Goal: Task Accomplishment & Management: Use online tool/utility

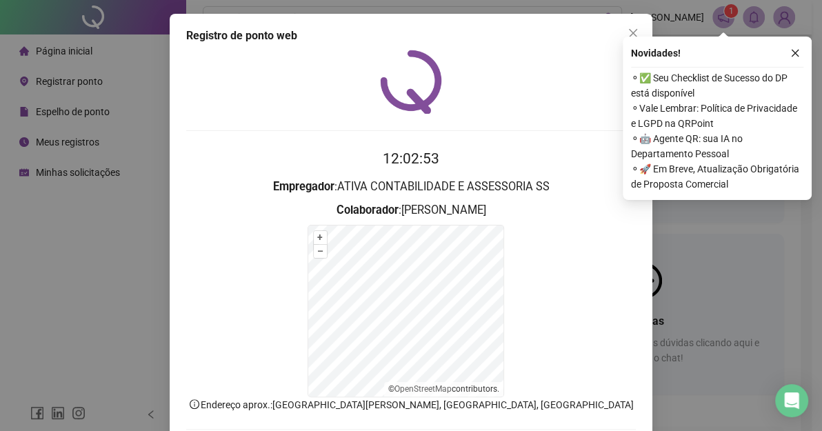
scroll to position [72, 0]
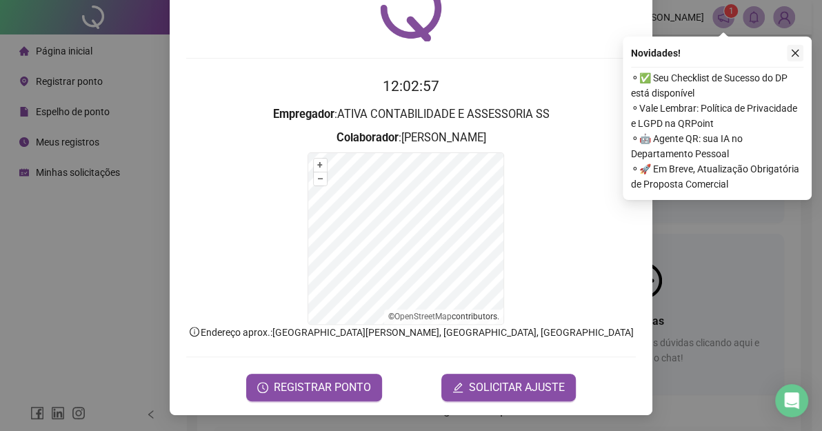
click at [795, 58] on button "button" at bounding box center [794, 53] width 17 height 17
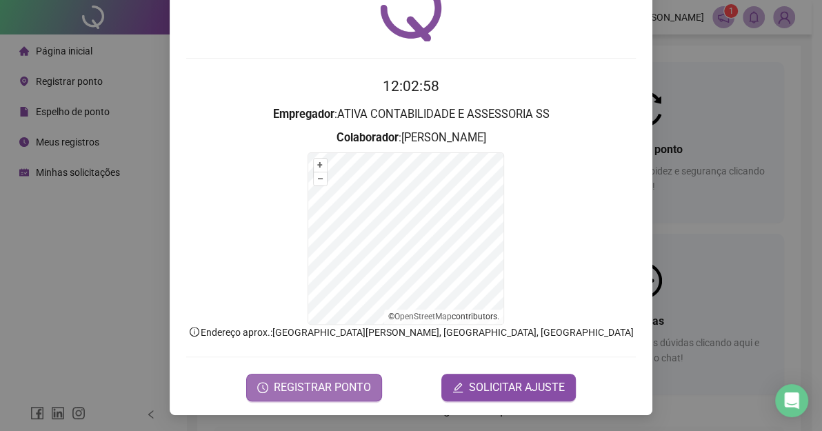
click at [319, 383] on span "REGISTRAR PONTO" at bounding box center [322, 387] width 97 height 17
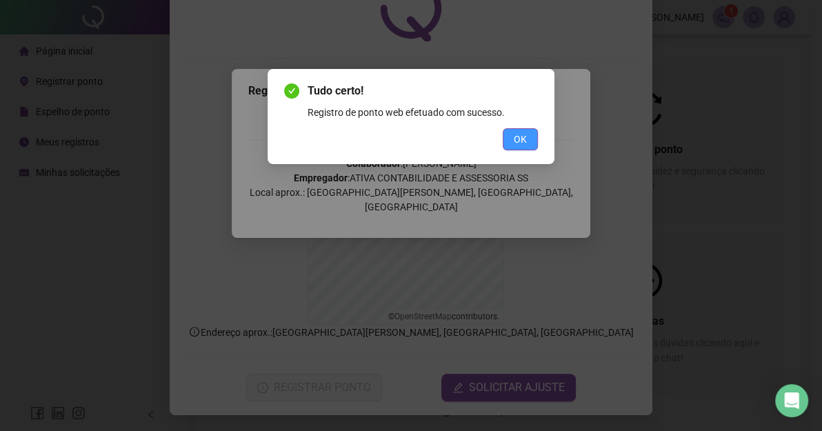
click at [527, 145] on button "OK" at bounding box center [519, 139] width 35 height 22
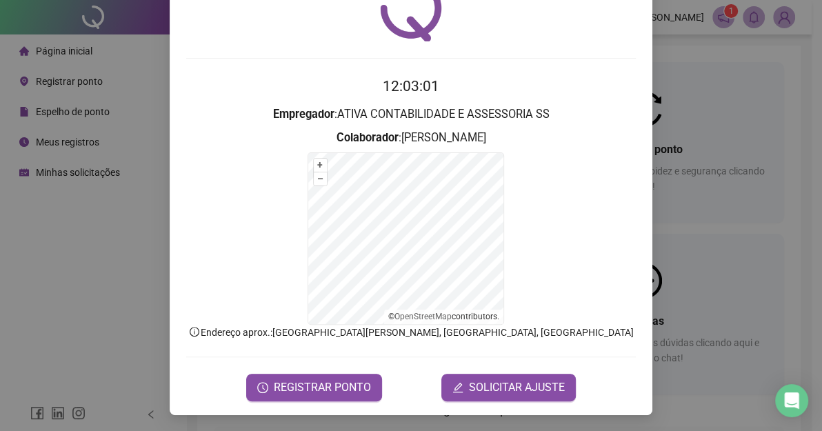
scroll to position [0, 0]
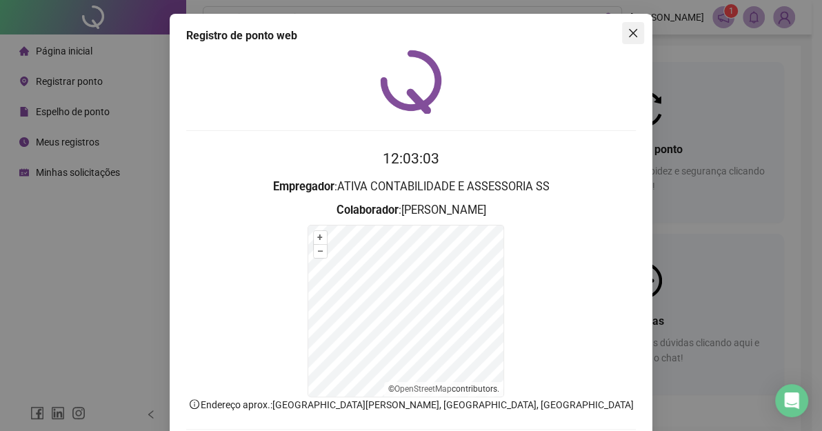
click at [632, 35] on icon "close" at bounding box center [632, 33] width 11 height 11
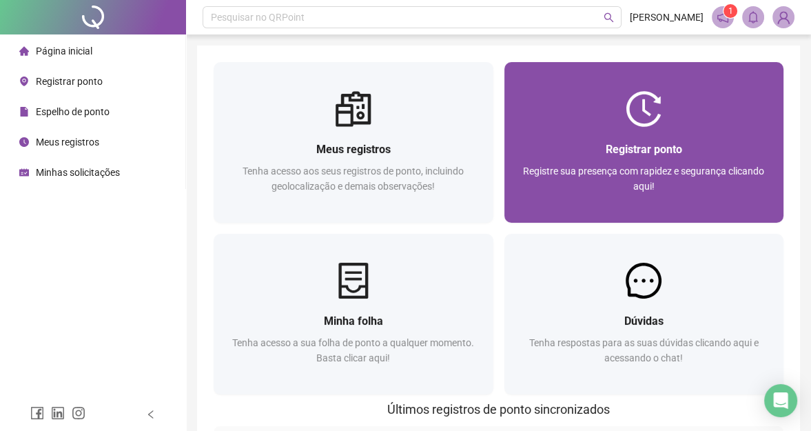
click at [653, 95] on img at bounding box center [644, 109] width 36 height 36
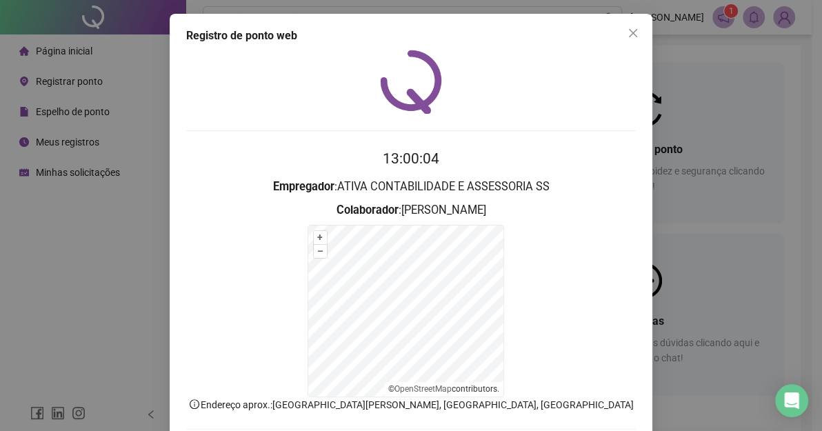
scroll to position [72, 0]
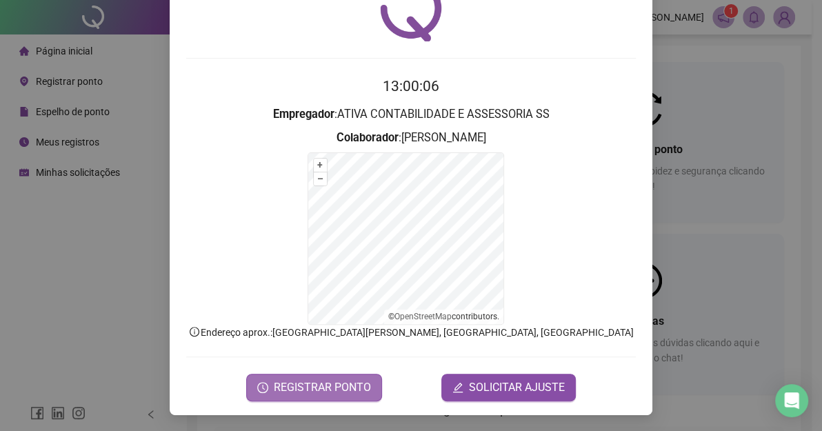
click at [283, 386] on span "REGISTRAR PONTO" at bounding box center [322, 387] width 97 height 17
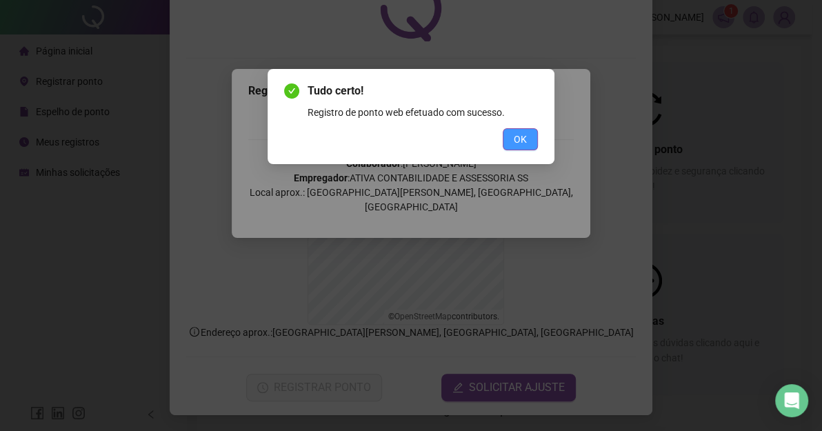
click at [525, 145] on span "OK" at bounding box center [519, 139] width 13 height 15
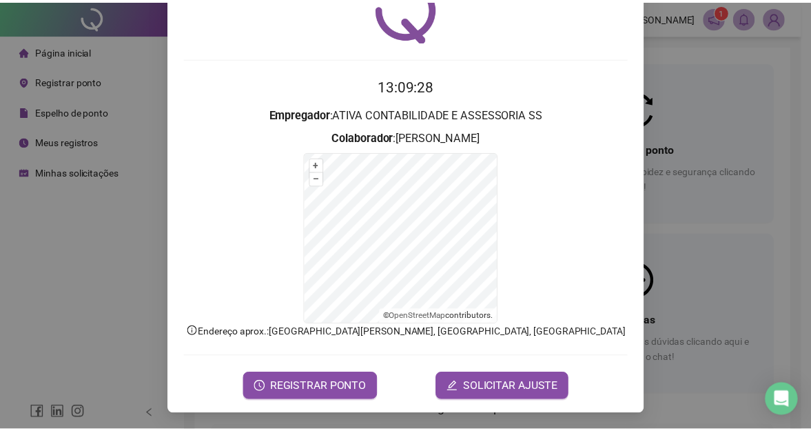
scroll to position [0, 0]
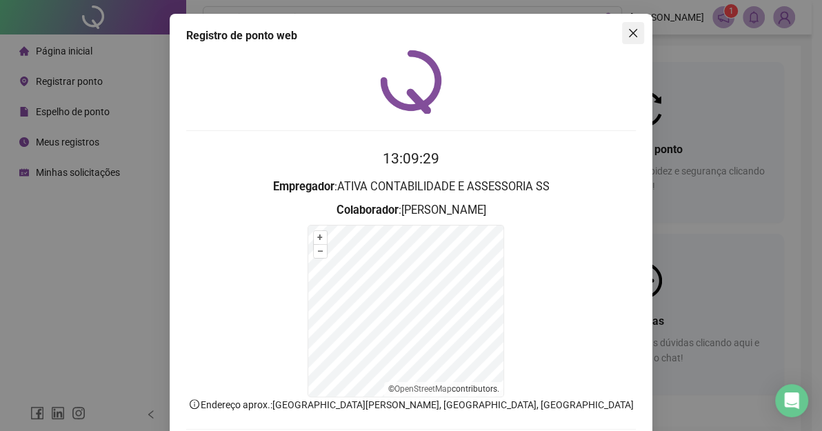
click at [629, 32] on icon "close" at bounding box center [633, 33] width 8 height 8
